Goal: Information Seeking & Learning: Learn about a topic

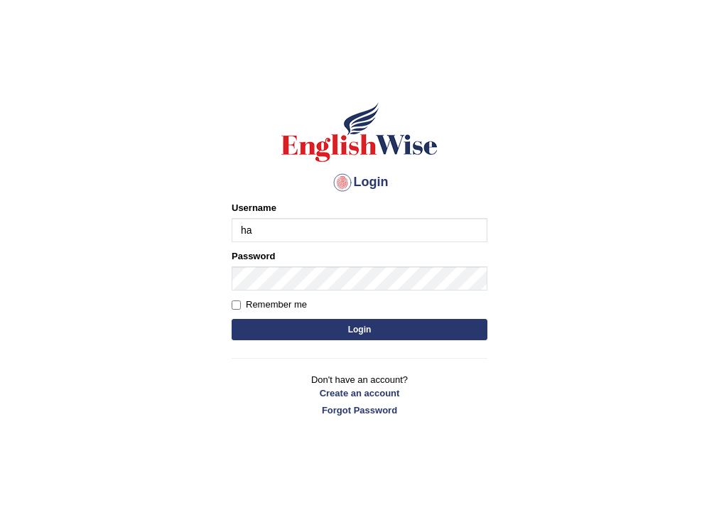
type input "habeeb_parramatta"
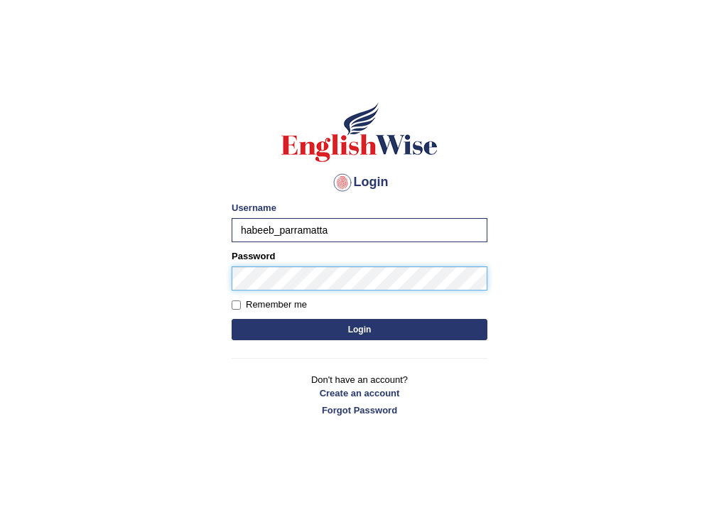
click at [231, 319] on button "Login" at bounding box center [359, 329] width 256 height 21
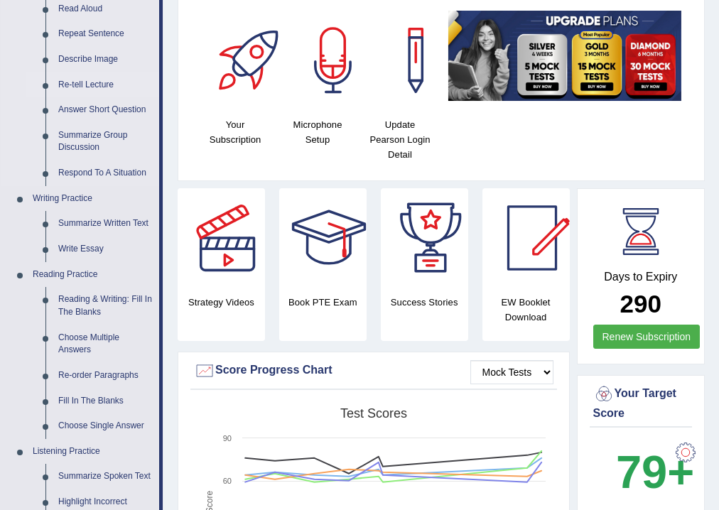
scroll to position [57, 0]
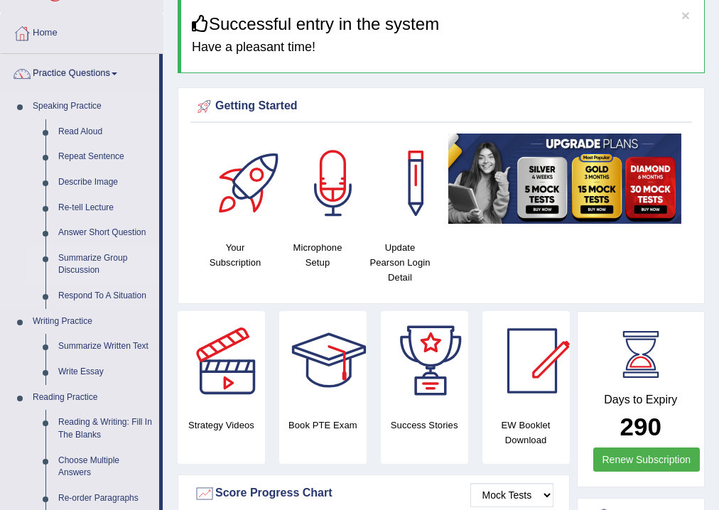
click at [87, 261] on link "Summarize Group Discussion" at bounding box center [105, 265] width 107 height 38
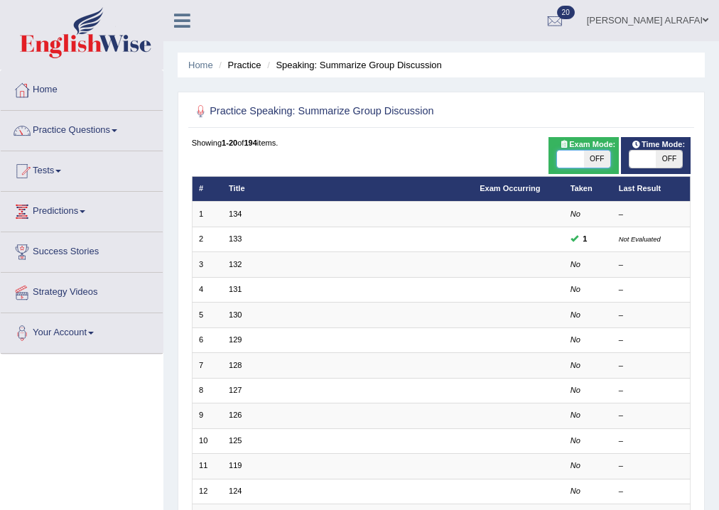
click at [574, 164] on span at bounding box center [570, 159] width 26 height 17
checkbox input "true"
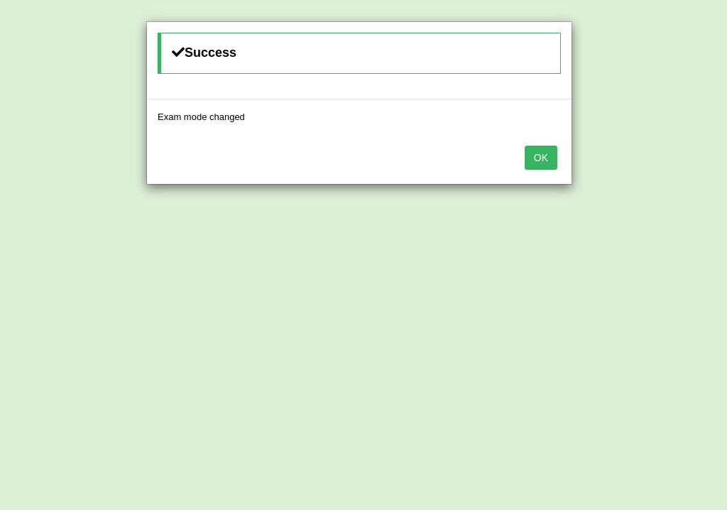
click at [540, 151] on button "OK" at bounding box center [541, 158] width 33 height 24
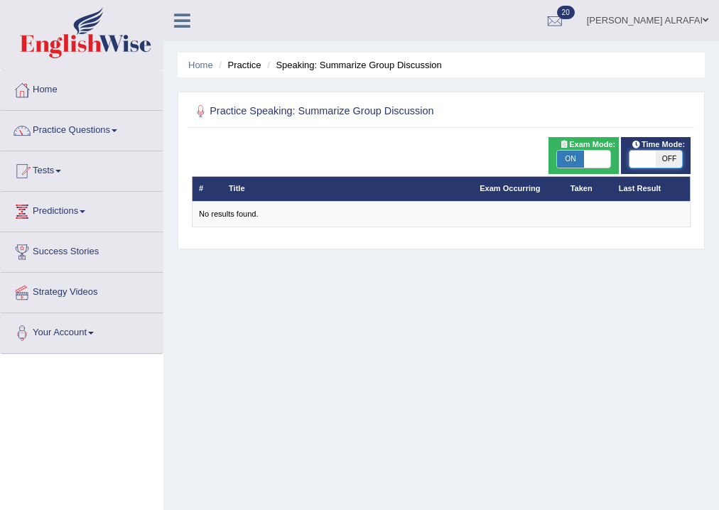
click at [645, 158] on span at bounding box center [642, 159] width 26 height 17
checkbox input "true"
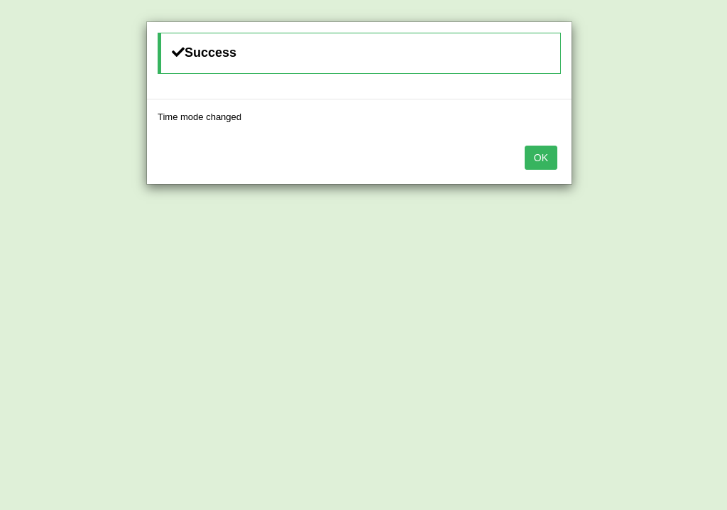
click at [541, 159] on button "OK" at bounding box center [541, 158] width 33 height 24
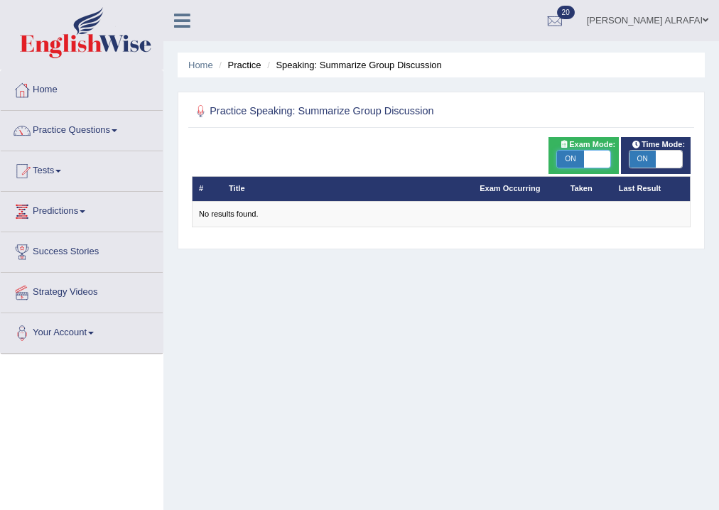
click at [591, 161] on span at bounding box center [597, 159] width 26 height 17
checkbox input "false"
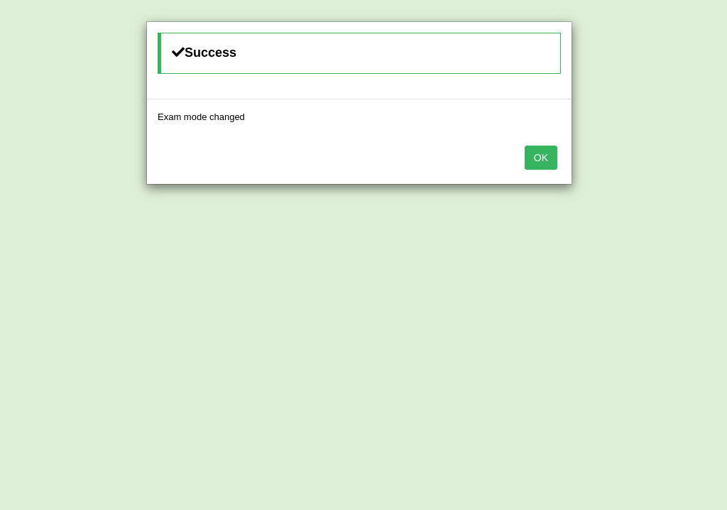
click at [548, 153] on button "OK" at bounding box center [541, 158] width 33 height 24
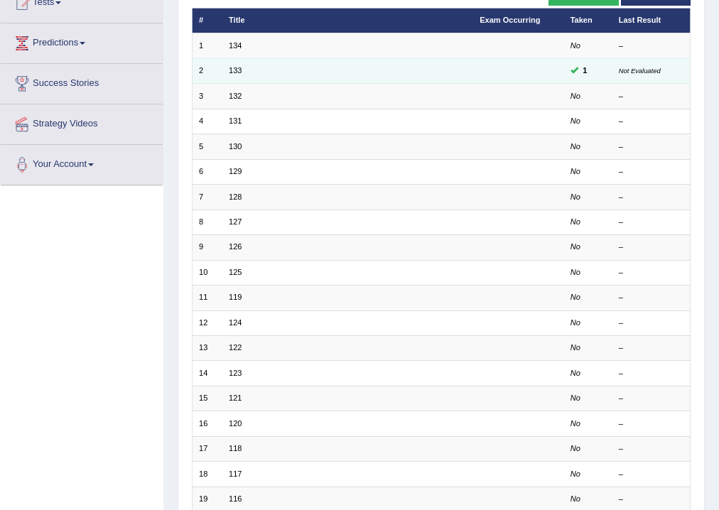
scroll to position [114, 0]
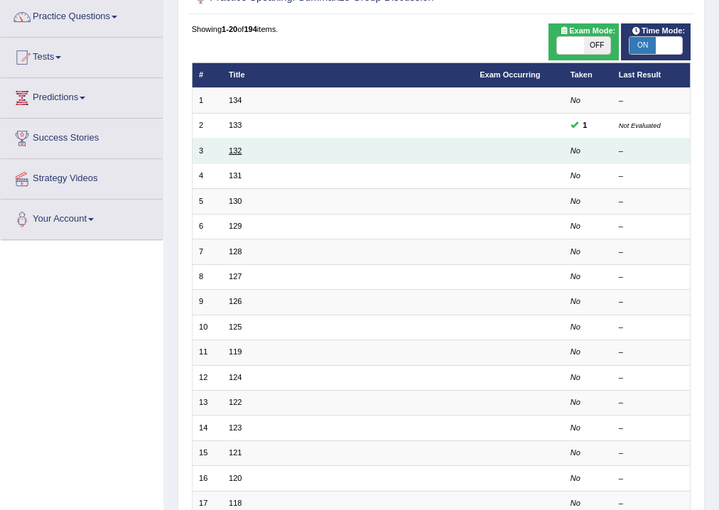
click at [232, 149] on link "132" at bounding box center [235, 150] width 13 height 9
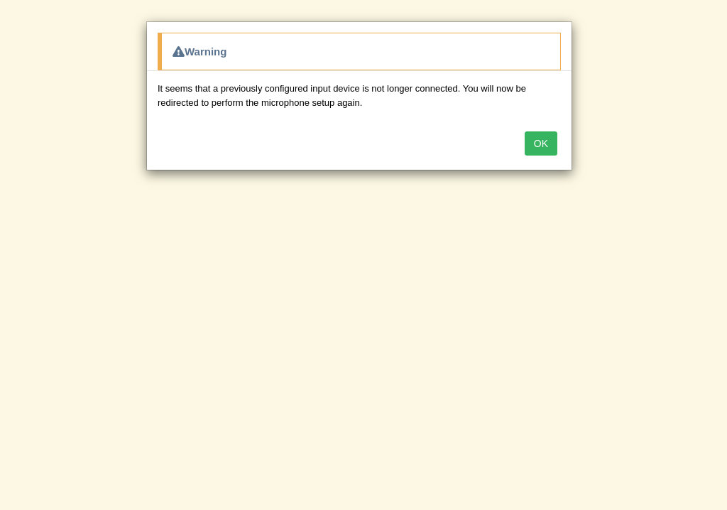
click at [537, 139] on button "OK" at bounding box center [541, 143] width 33 height 24
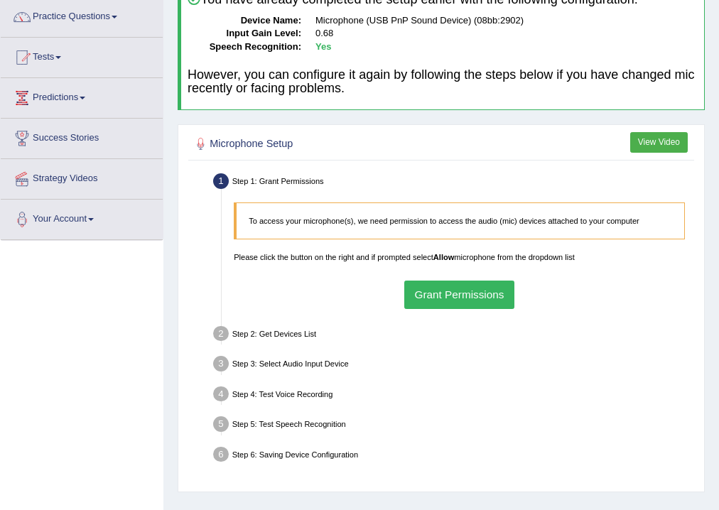
click at [447, 293] on button "Grant Permissions" at bounding box center [459, 294] width 110 height 28
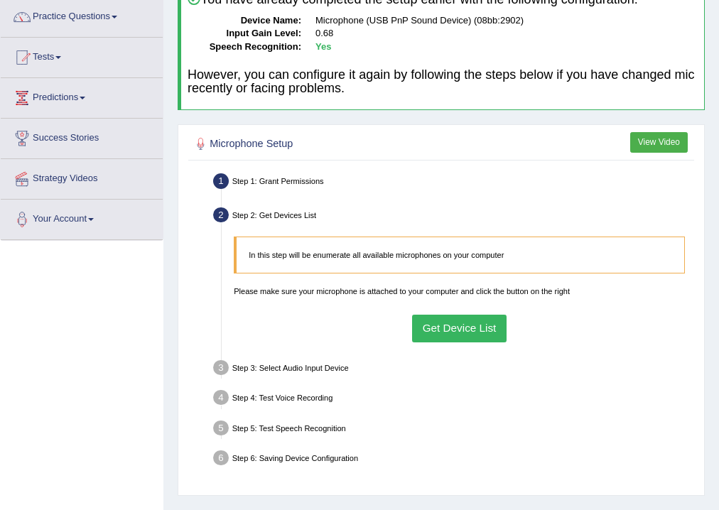
click at [464, 325] on button "Get Device List" at bounding box center [459, 329] width 94 height 28
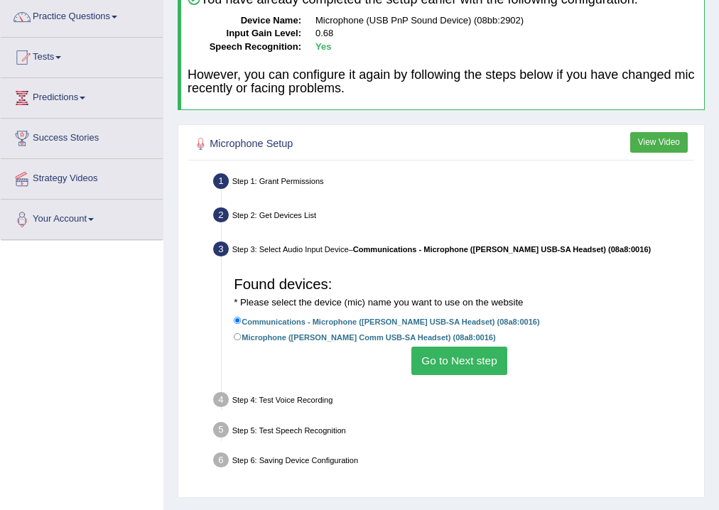
click at [478, 363] on button "Go to Next step" at bounding box center [459, 361] width 96 height 28
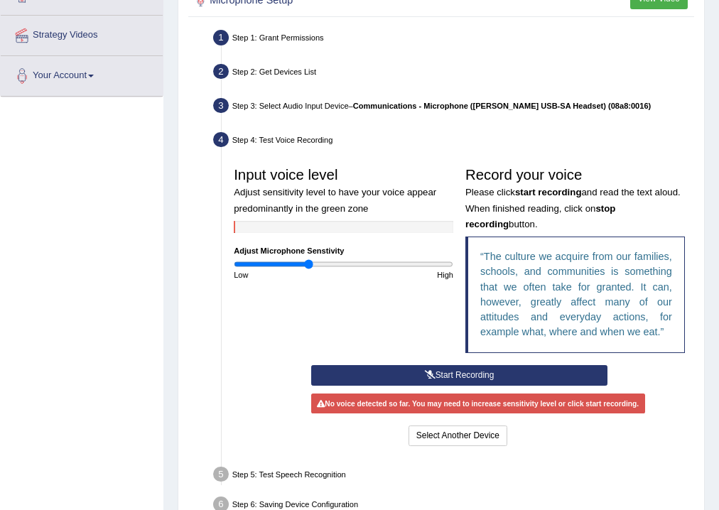
scroll to position [284, 0]
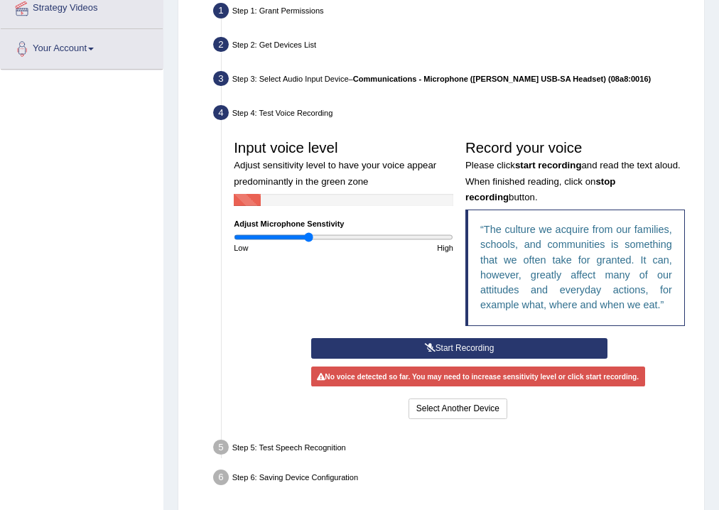
click at [469, 349] on button "Start Recording" at bounding box center [459, 348] width 296 height 21
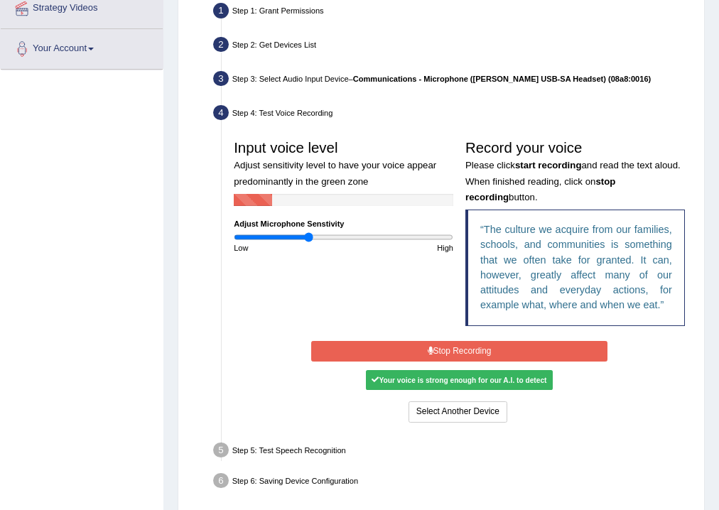
click at [474, 351] on button "Stop Recording" at bounding box center [459, 351] width 296 height 21
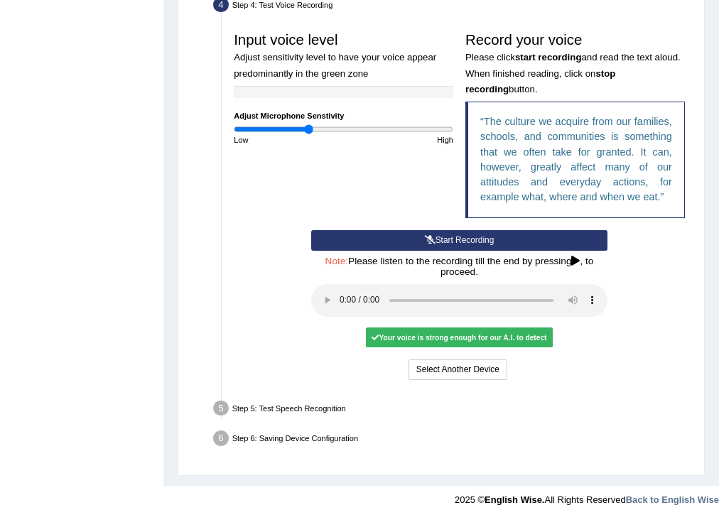
scroll to position [403, 0]
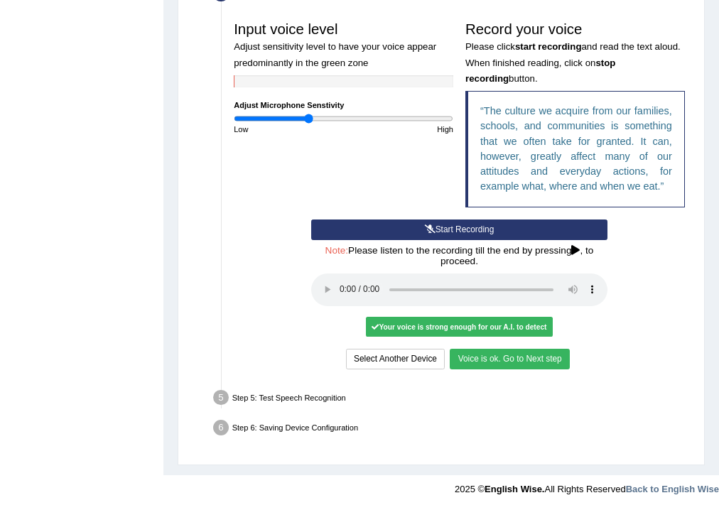
click at [490, 354] on button "Voice is ok. Go to Next step" at bounding box center [508, 359] width 119 height 21
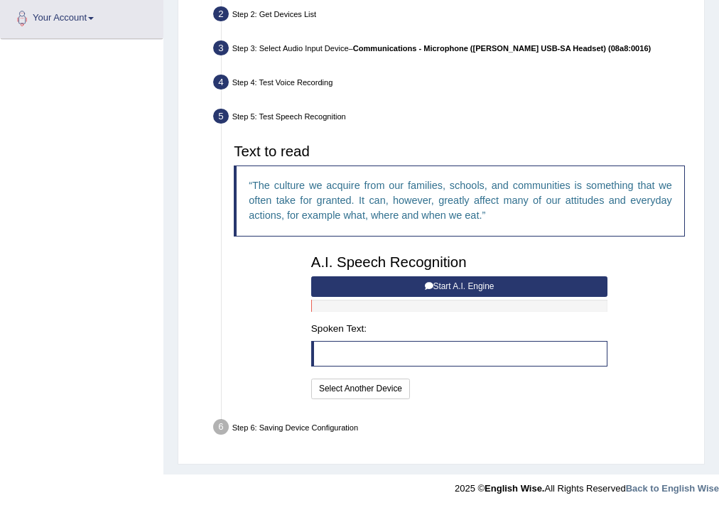
scroll to position [312, 0]
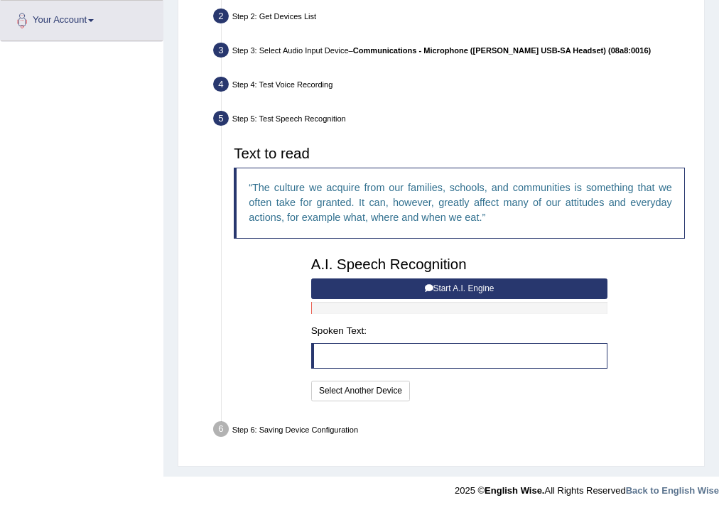
click at [457, 290] on button "Start A.I. Engine" at bounding box center [459, 288] width 296 height 21
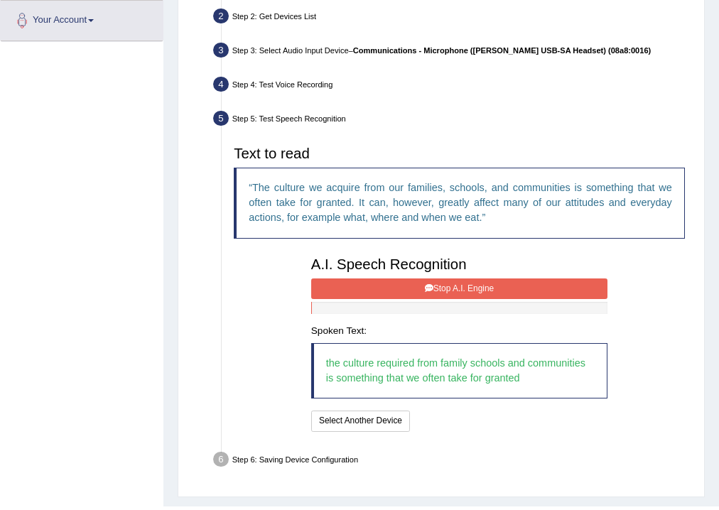
click at [445, 284] on button "Stop A.I. Engine" at bounding box center [459, 288] width 296 height 21
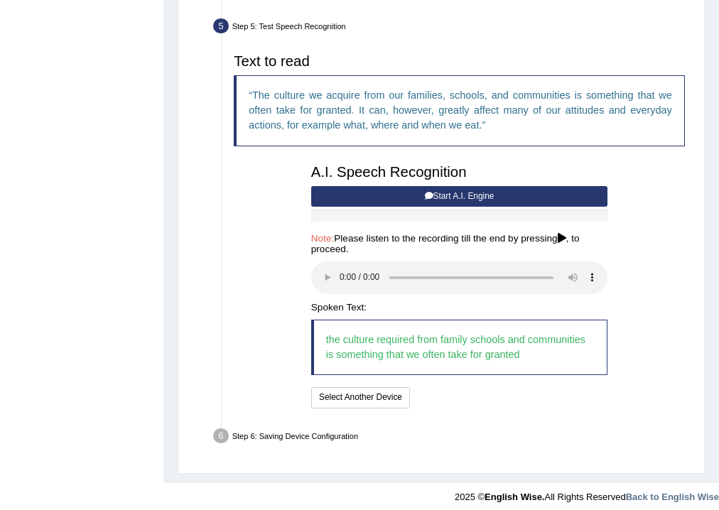
scroll to position [413, 0]
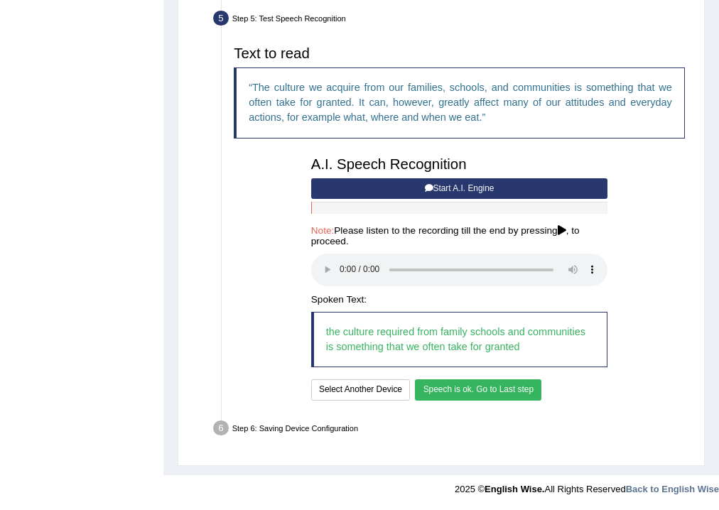
click at [467, 389] on button "Speech is ok. Go to Last step" at bounding box center [478, 389] width 126 height 21
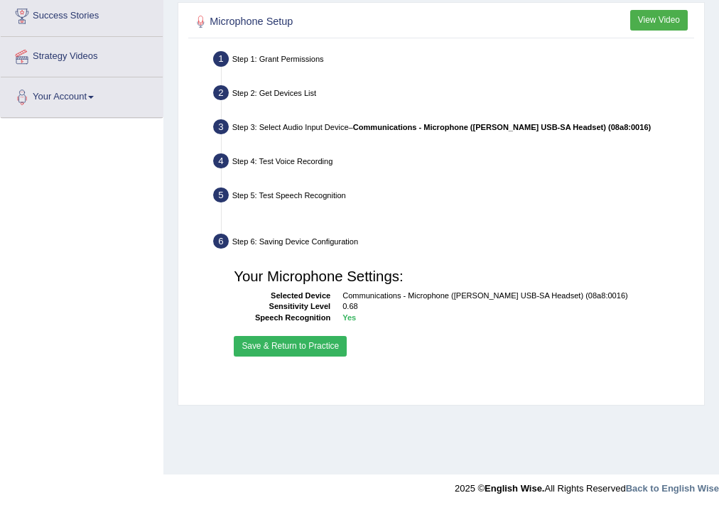
scroll to position [236, 0]
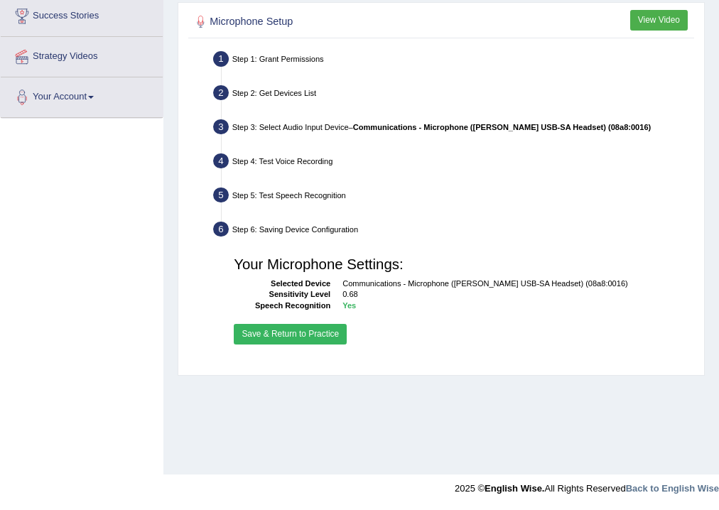
click at [327, 335] on button "Save & Return to Practice" at bounding box center [290, 334] width 113 height 21
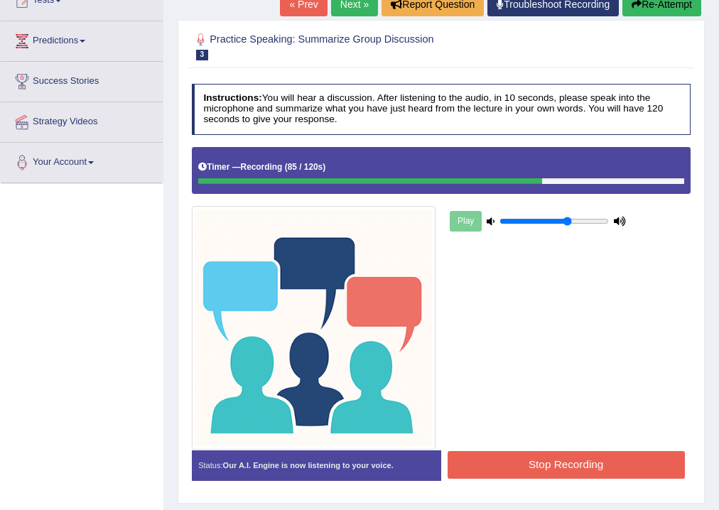
click at [573, 467] on button "Stop Recording" at bounding box center [565, 465] width 237 height 28
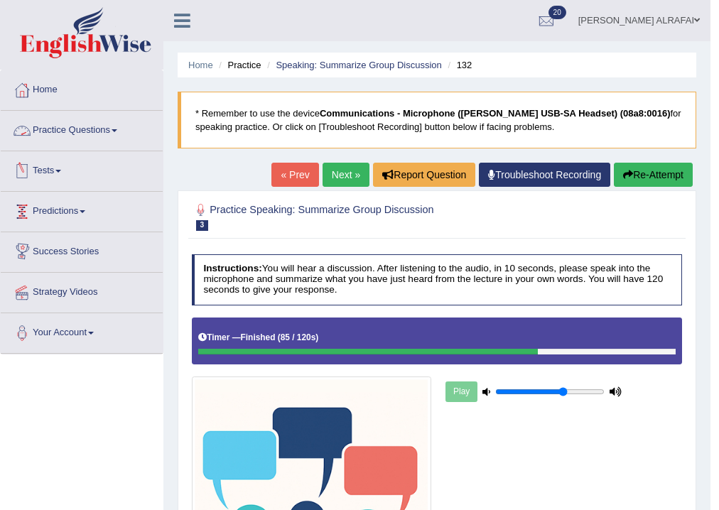
click at [82, 128] on link "Practice Questions" at bounding box center [82, 129] width 162 height 36
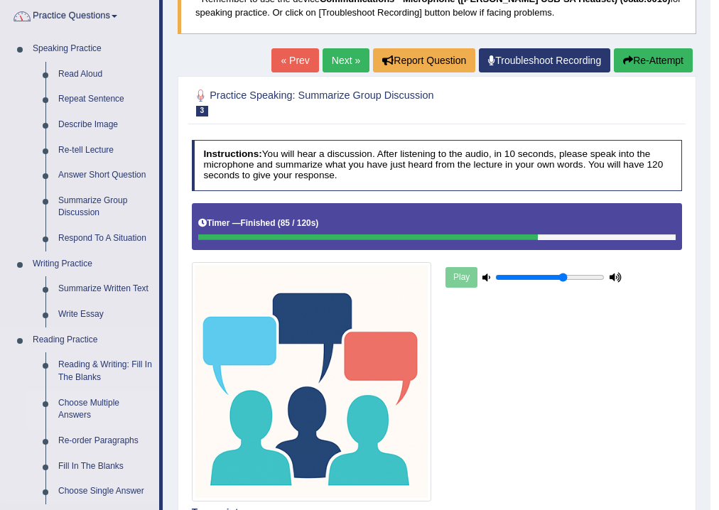
scroll to position [227, 0]
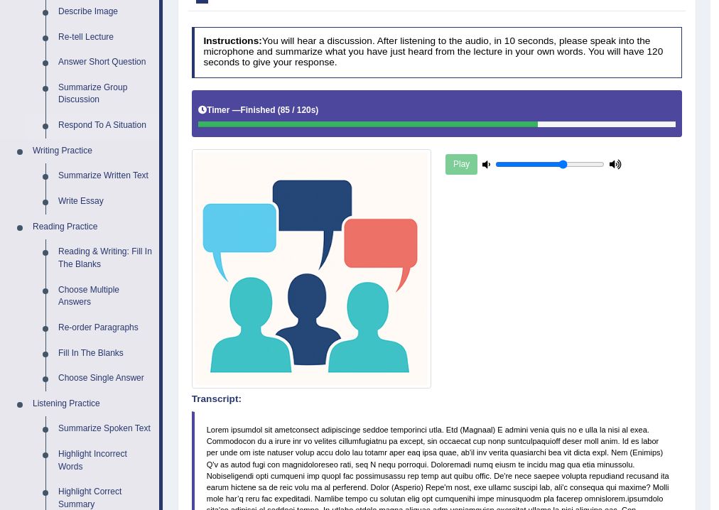
click at [91, 119] on link "Respond To A Situation" at bounding box center [105, 126] width 107 height 26
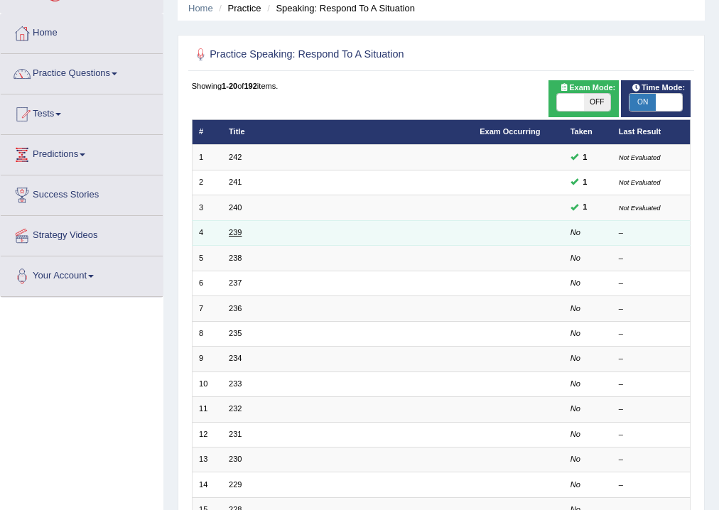
click at [235, 233] on link "239" at bounding box center [235, 232] width 13 height 9
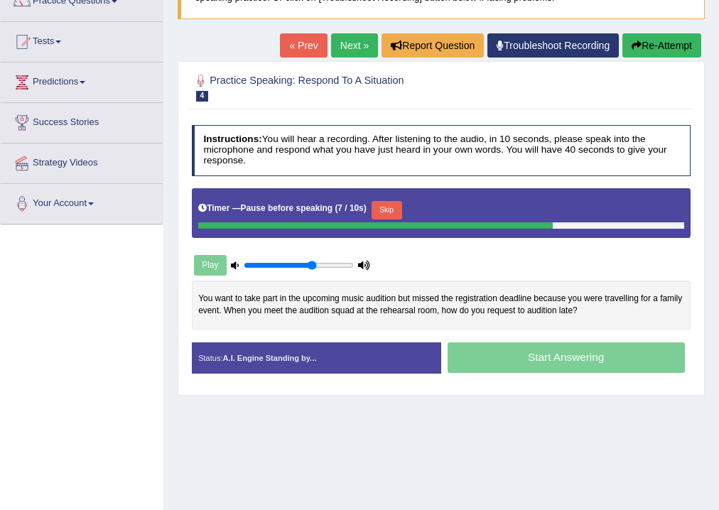
scroll to position [170, 0]
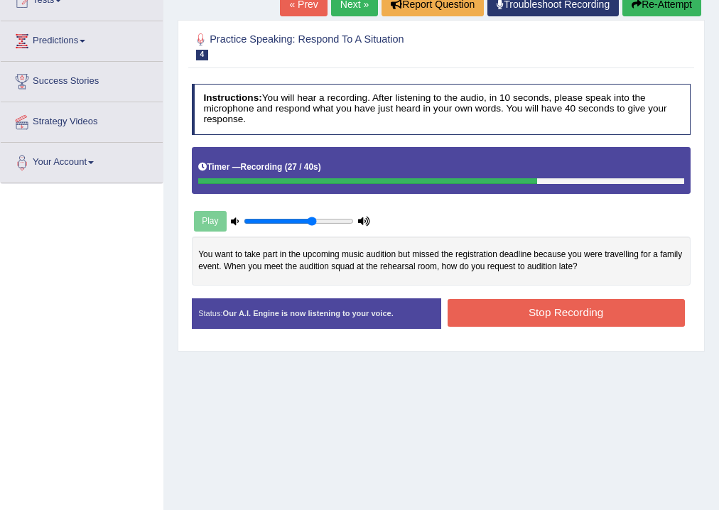
click at [537, 300] on button "Stop Recording" at bounding box center [565, 313] width 237 height 28
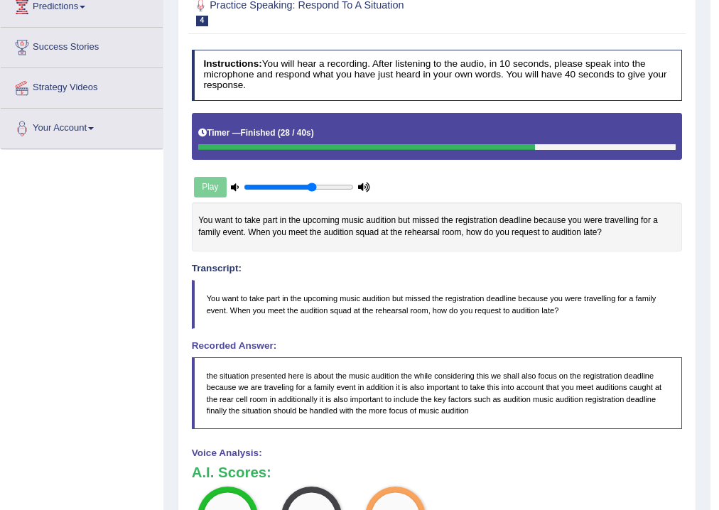
scroll to position [23, 0]
